Goal: Task Accomplishment & Management: Manage account settings

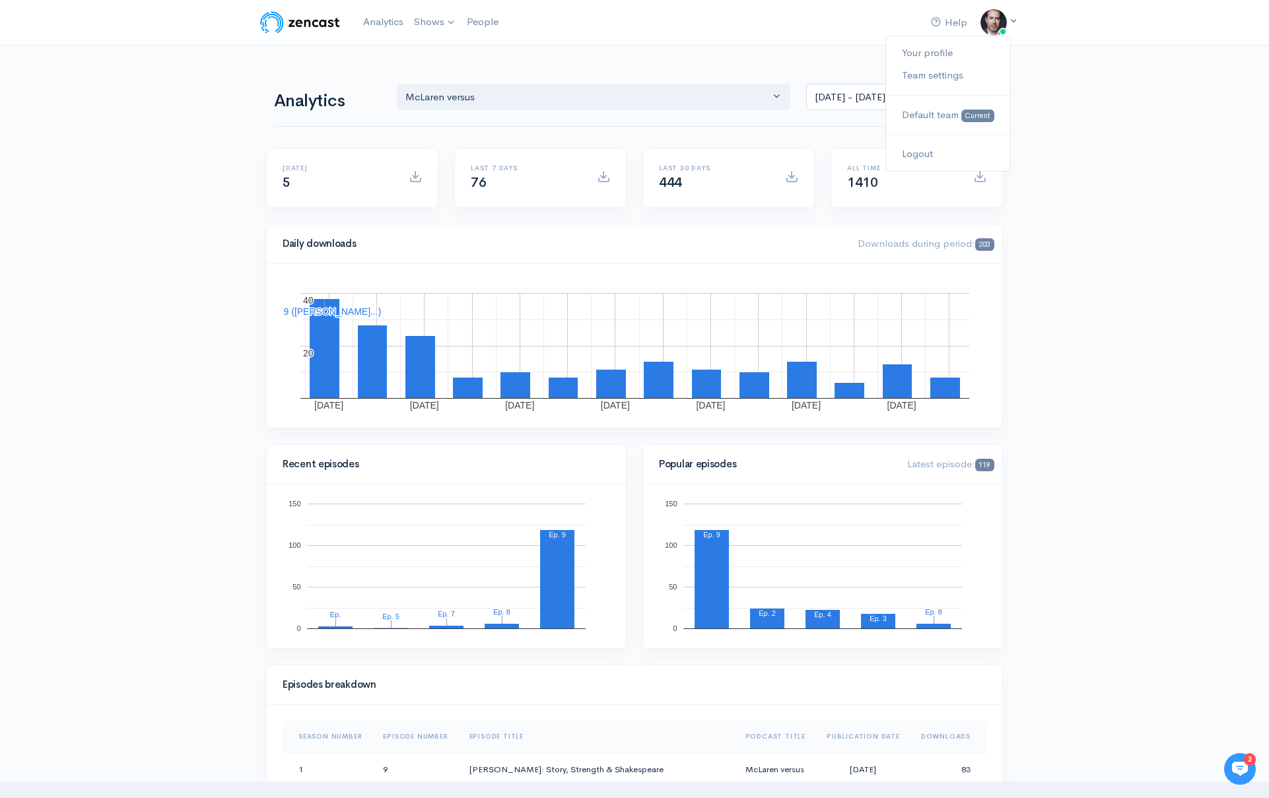
click at [1014, 18] on icon at bounding box center [1013, 21] width 9 height 9
click at [934, 49] on link "Your profile" at bounding box center [948, 53] width 124 height 23
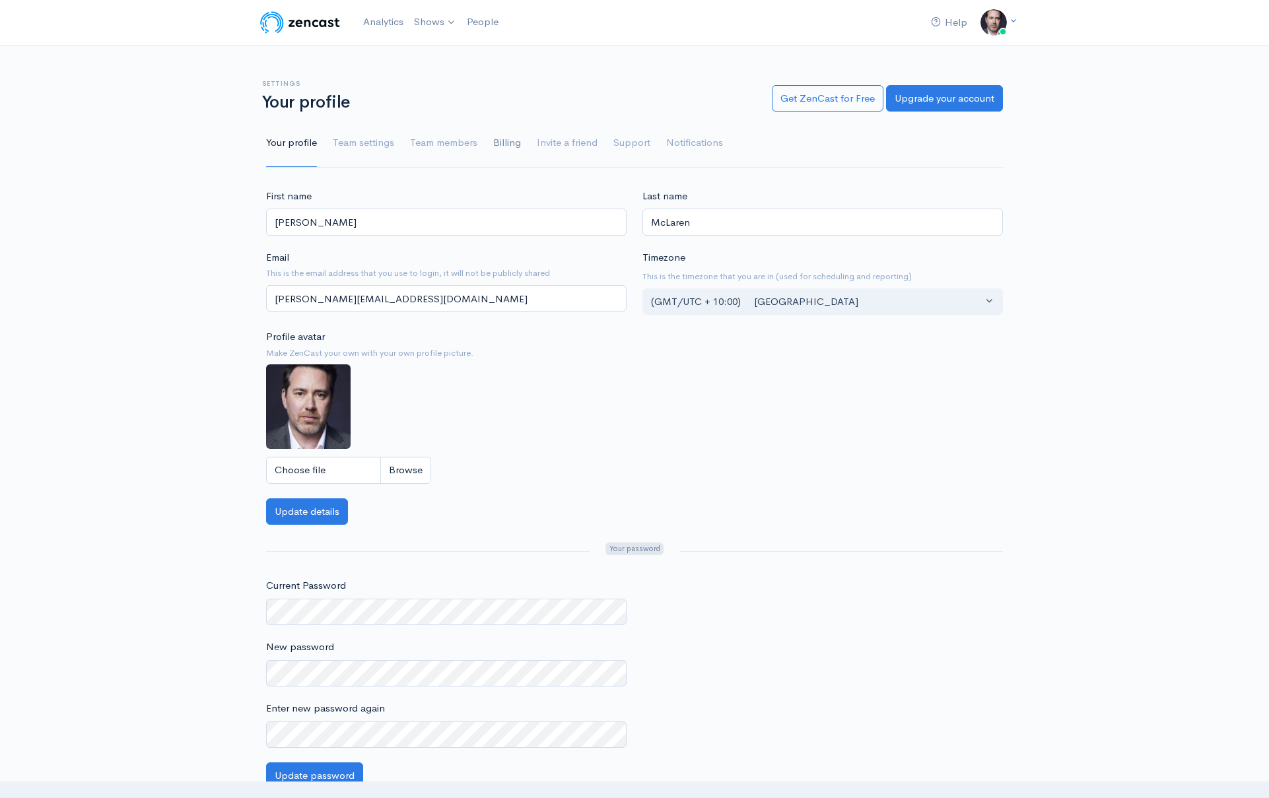
click at [512, 145] on link "Billing" at bounding box center [507, 144] width 28 height 48
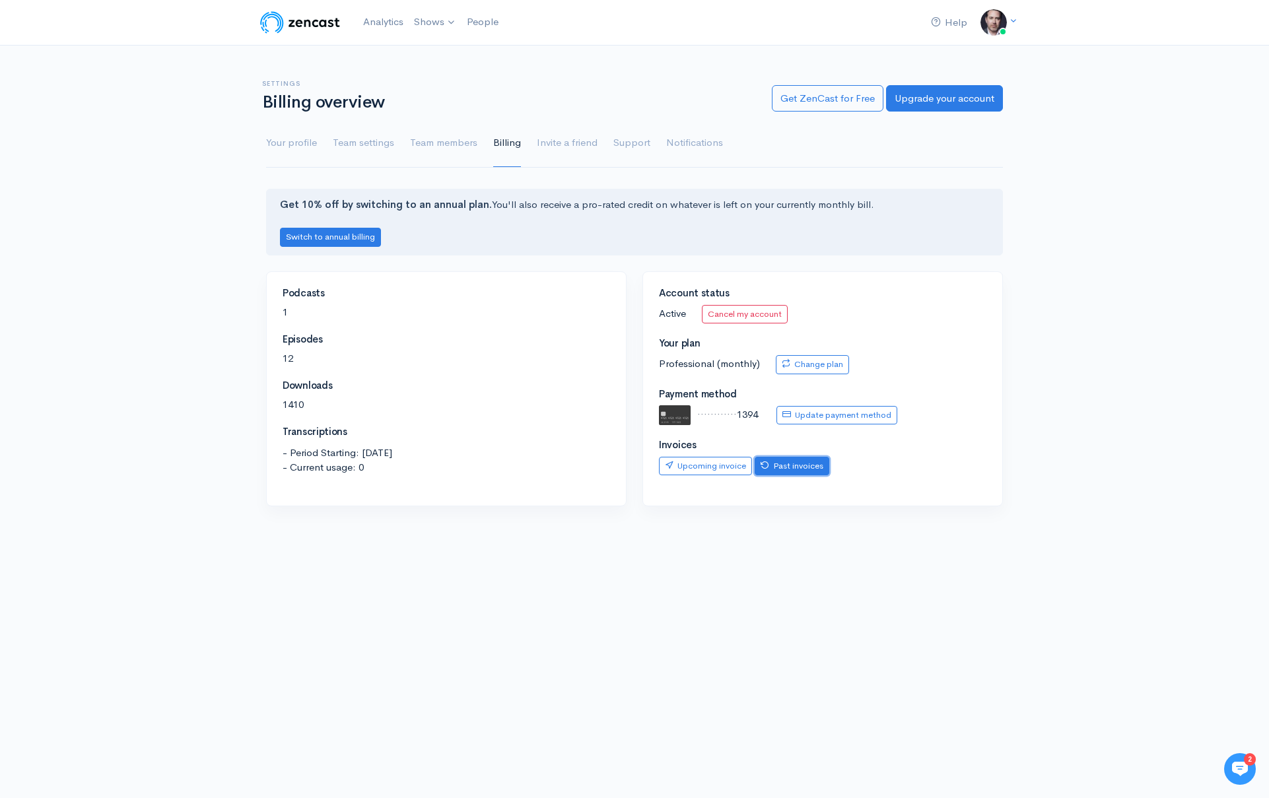
click at [801, 468] on link "Past invoices" at bounding box center [792, 466] width 75 height 19
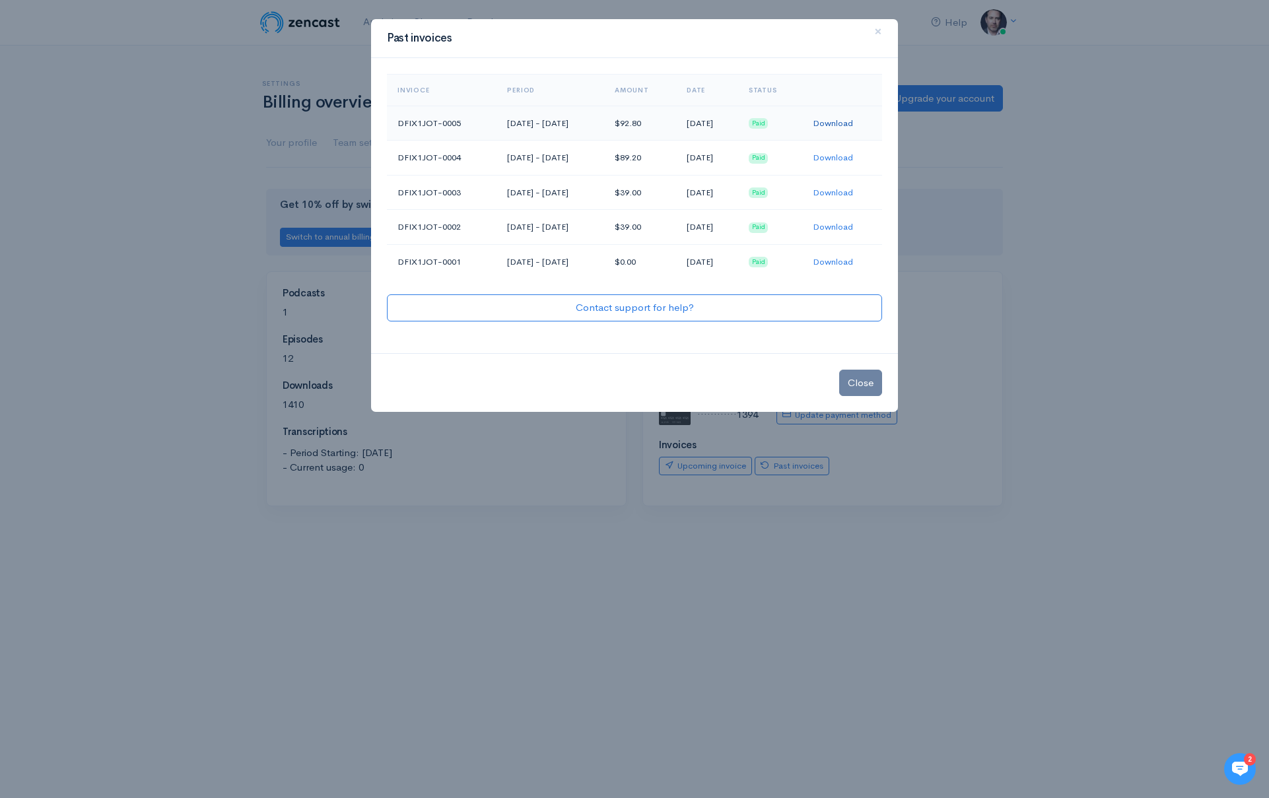
click at [848, 123] on link "Download" at bounding box center [833, 123] width 40 height 11
drag, startPoint x: 866, startPoint y: 378, endPoint x: 850, endPoint y: 377, distance: 16.6
click at [864, 379] on button "Close" at bounding box center [860, 383] width 43 height 27
